Goal: Navigation & Orientation: Find specific page/section

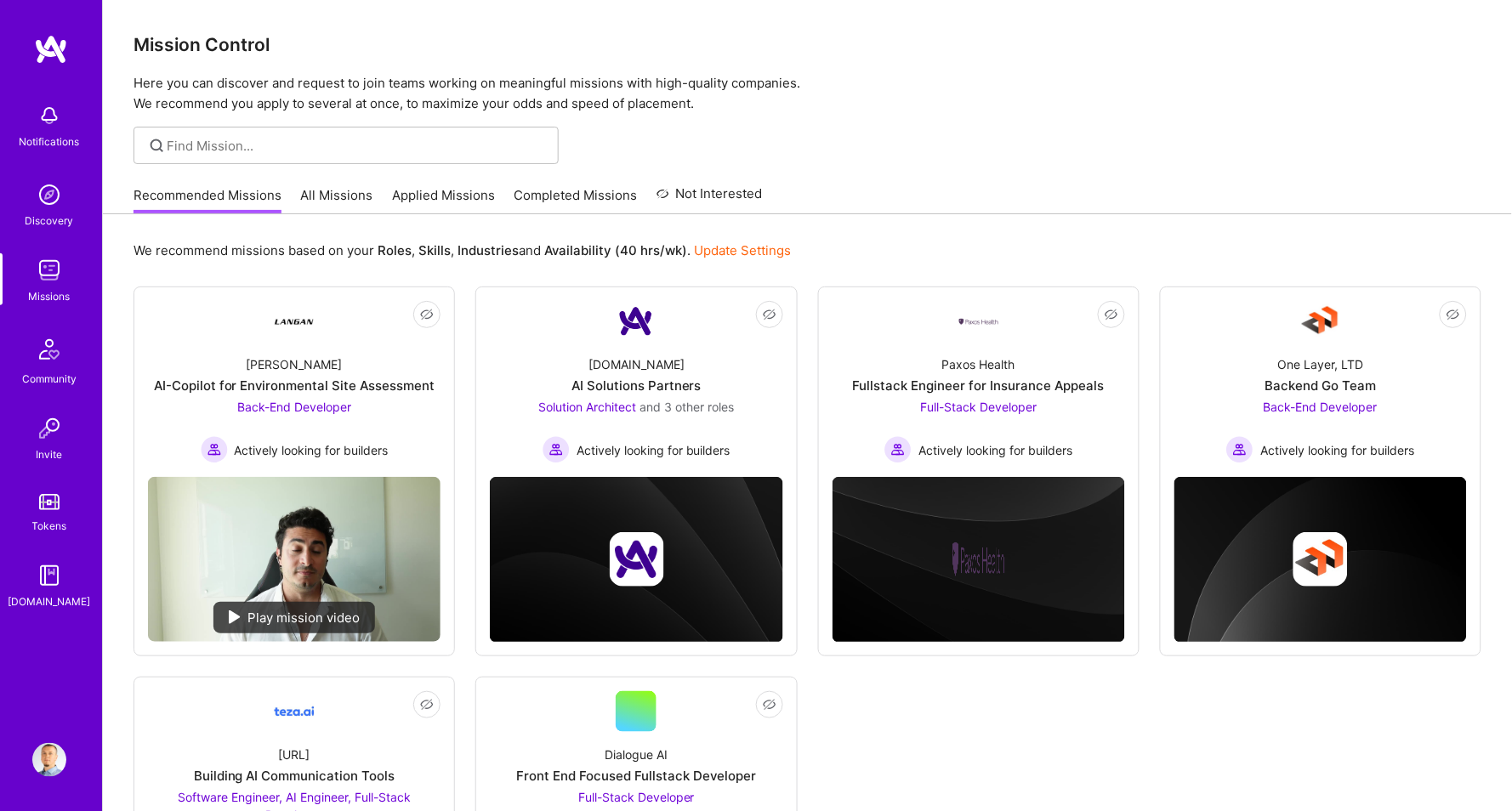
click at [457, 191] on link "Applied Missions" at bounding box center [443, 200] width 103 height 28
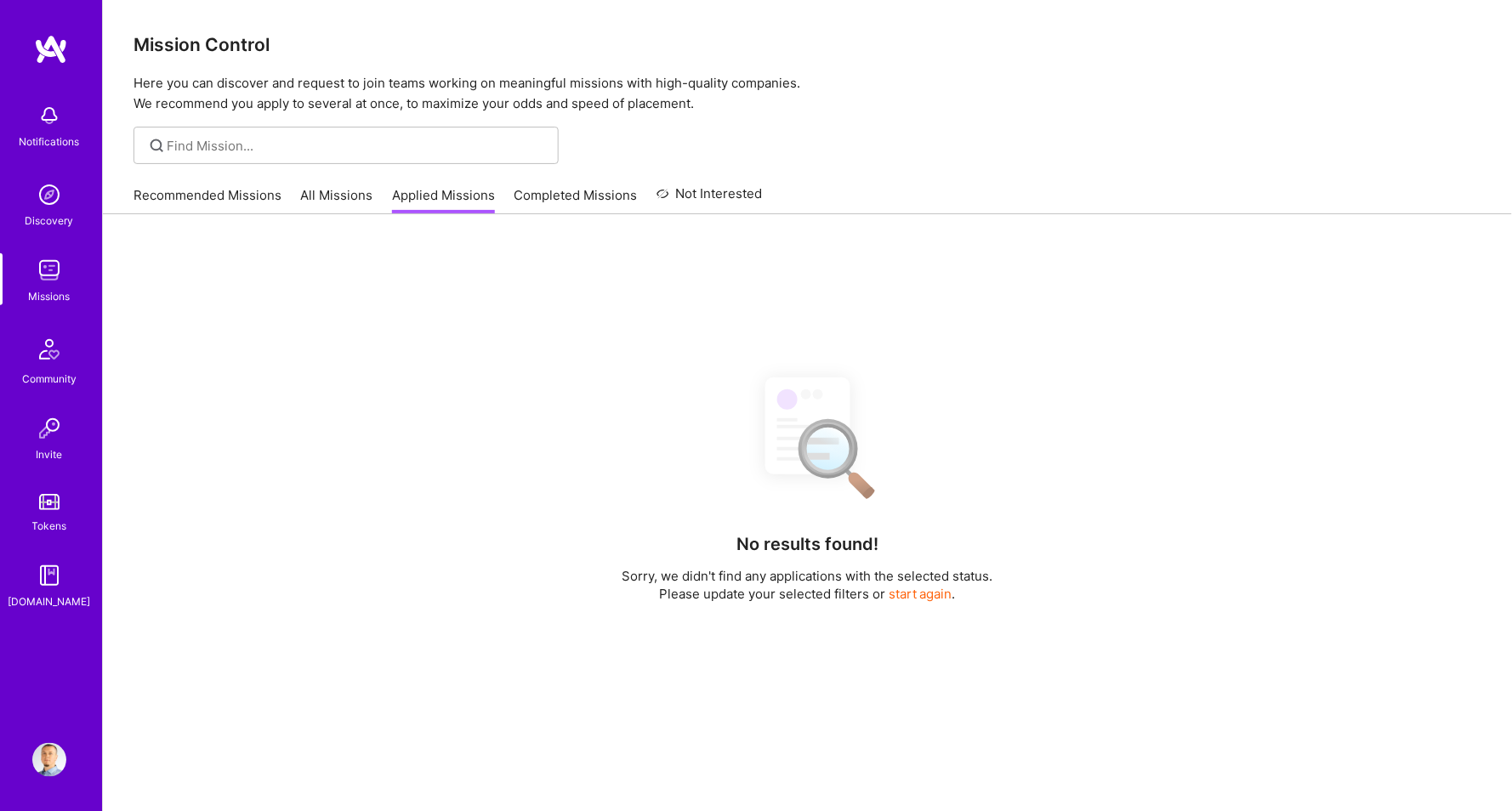
click at [560, 190] on link "Completed Missions" at bounding box center [576, 200] width 124 height 28
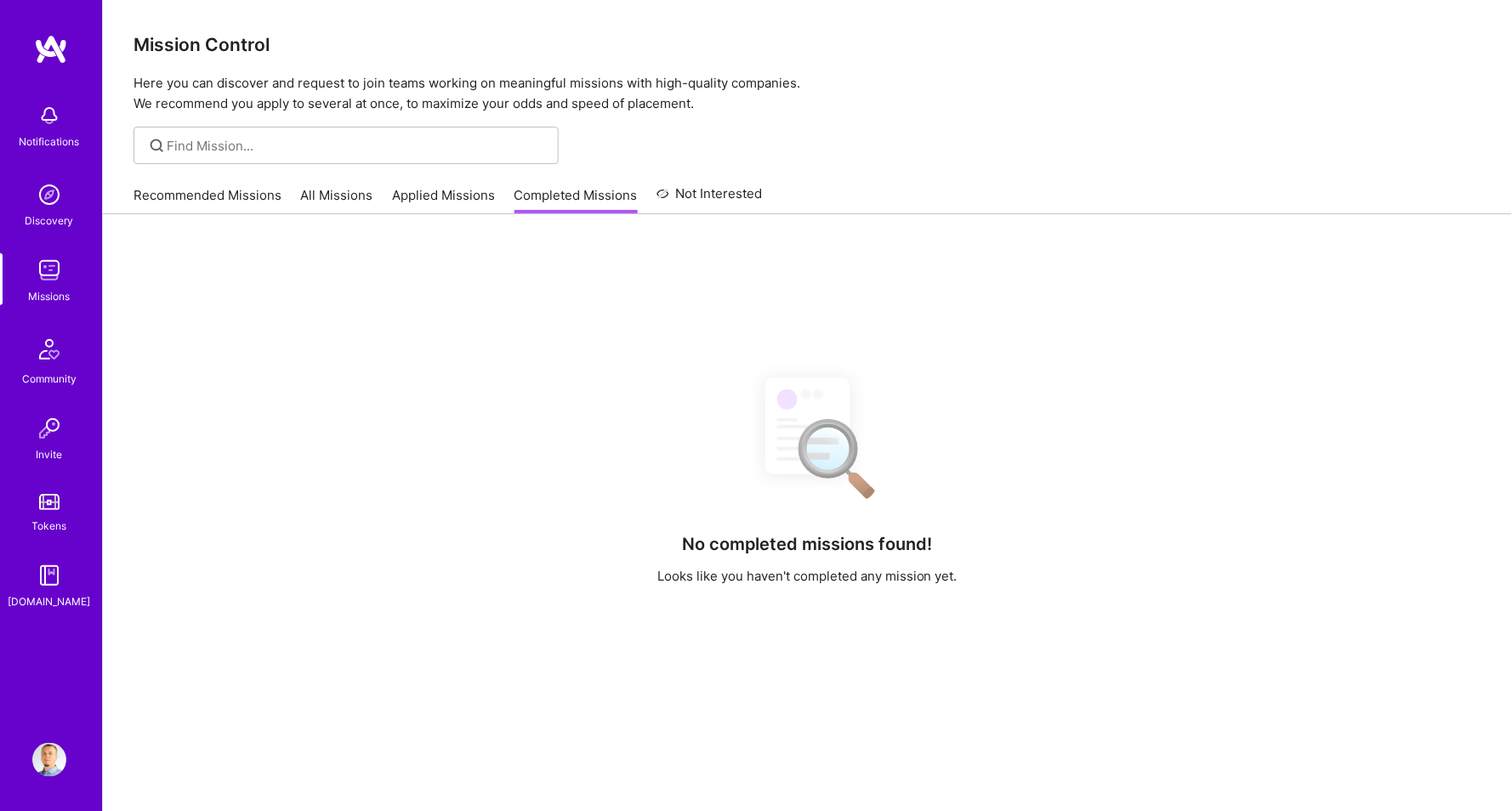
click at [322, 191] on link "All Missions" at bounding box center [337, 200] width 72 height 28
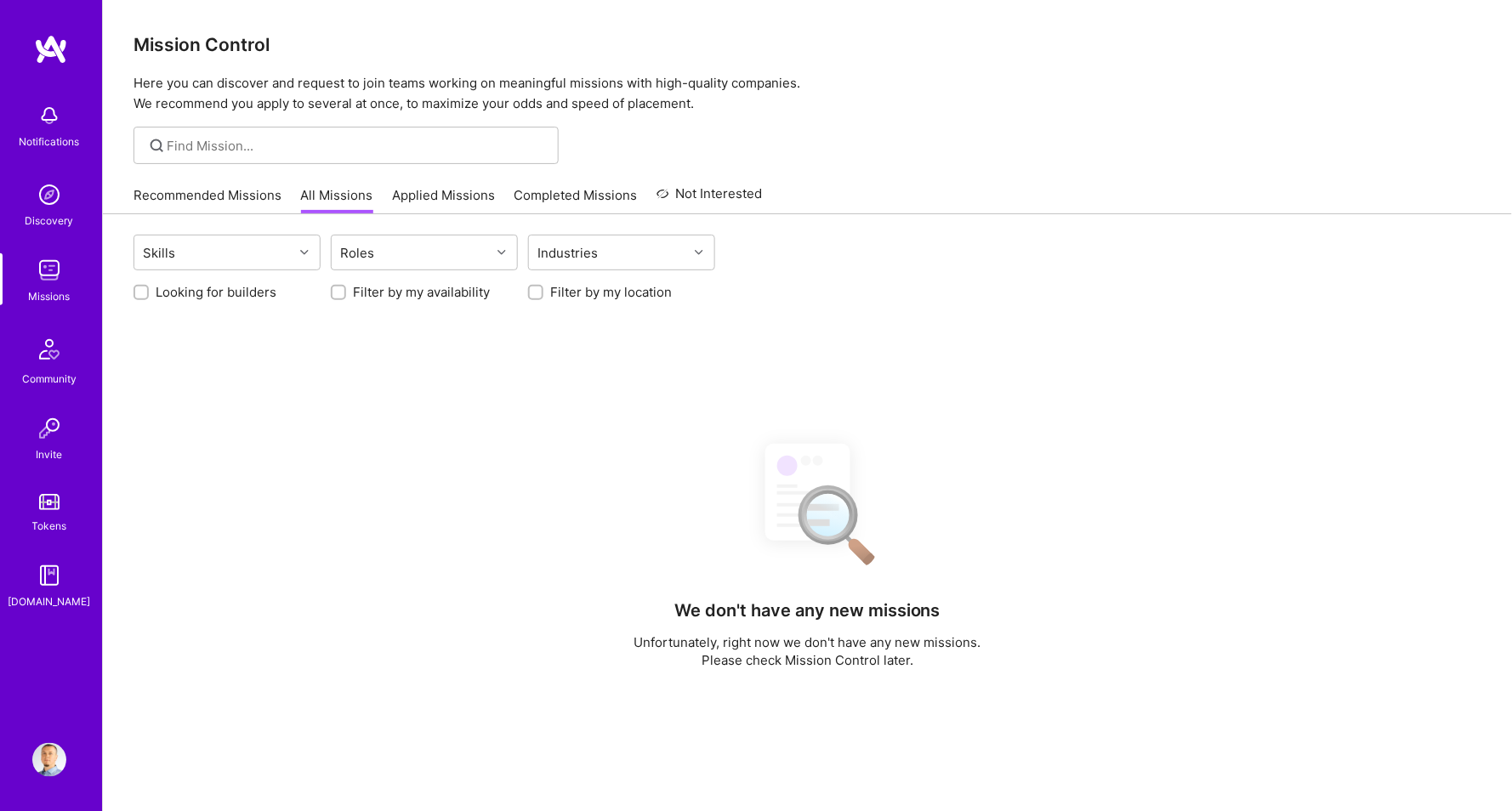
click at [210, 177] on div "Recommended Missions All Missions Applied Missions Completed Missions Not Inter…" at bounding box center [447, 194] width 629 height 36
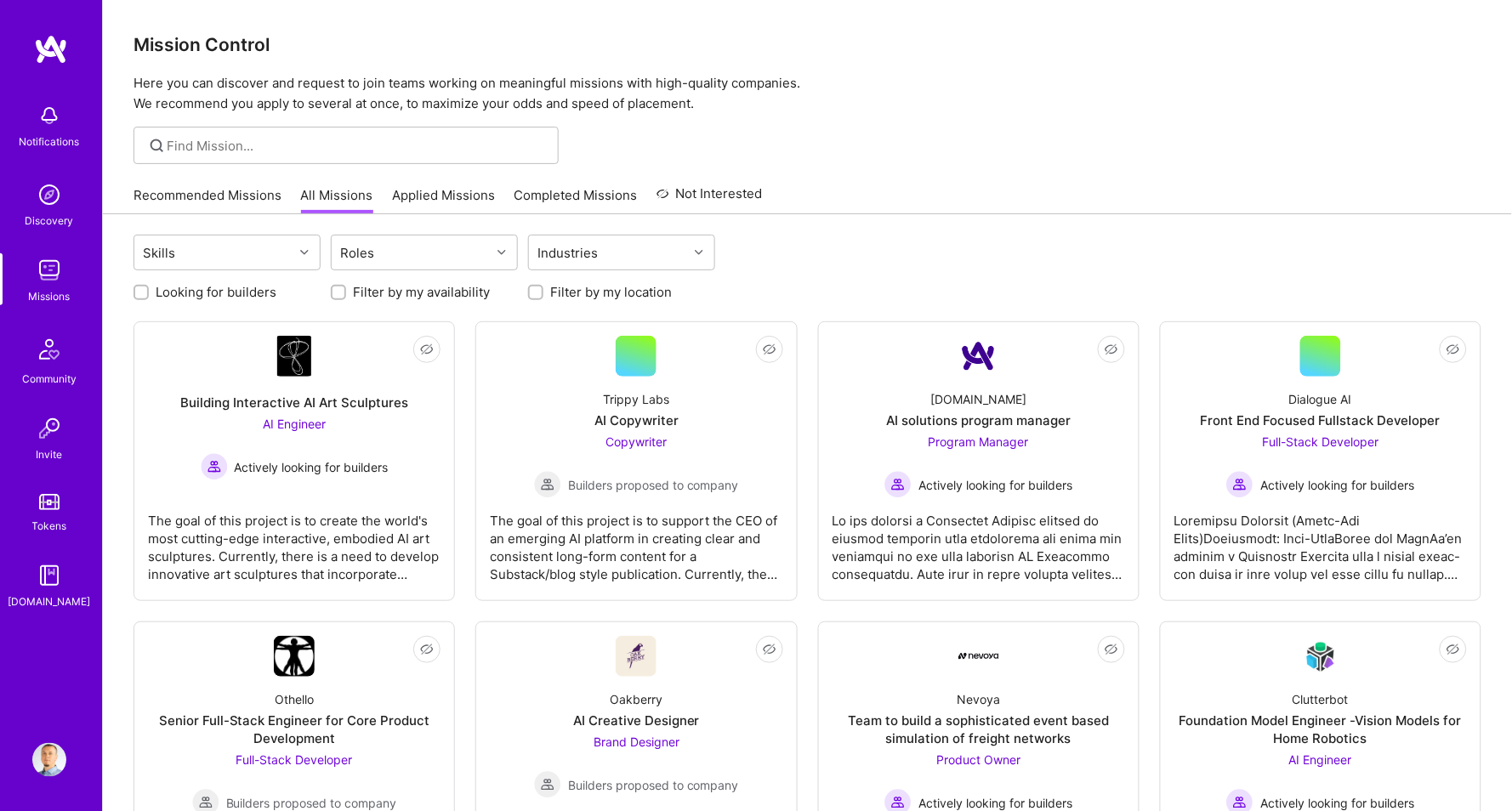
click at [208, 186] on link "Recommended Missions" at bounding box center [207, 200] width 148 height 28
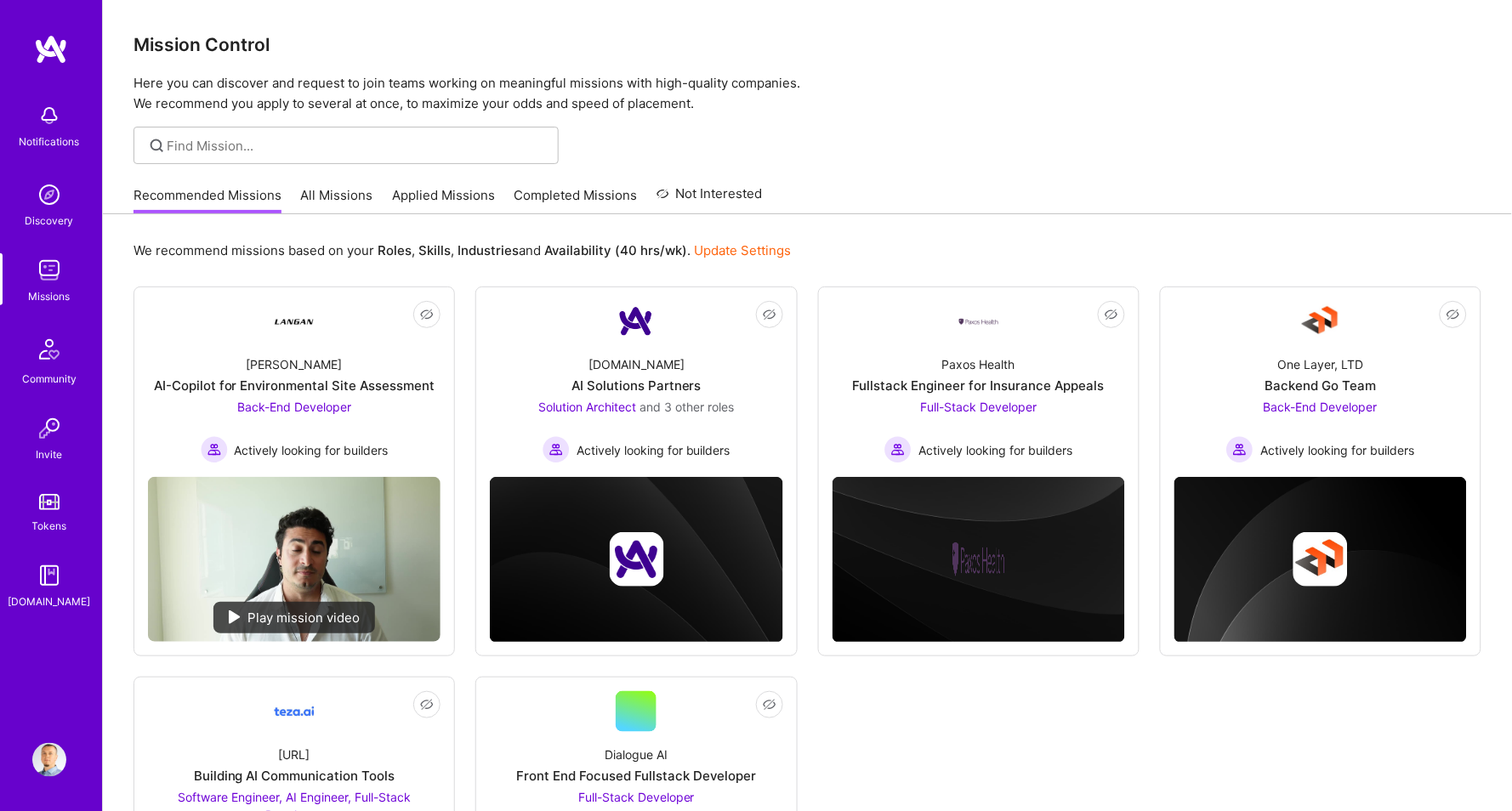
click at [727, 83] on p "Here you can discover and request to join teams working on meaningful missions …" at bounding box center [807, 94] width 1348 height 41
